Goal: Unclear

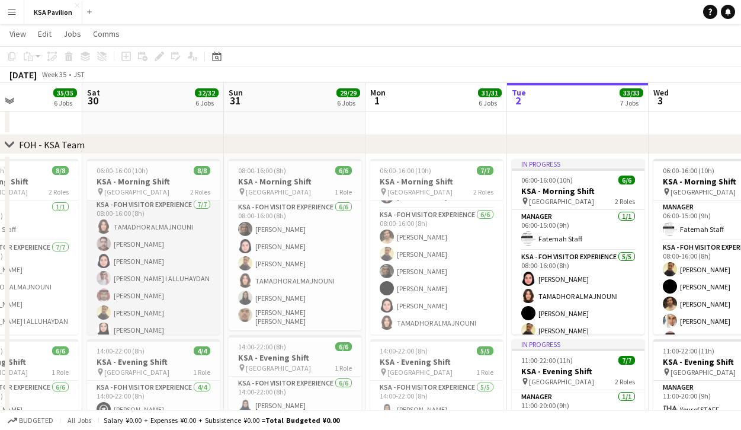
scroll to position [50, 0]
